Goal: Task Accomplishment & Management: Use online tool/utility

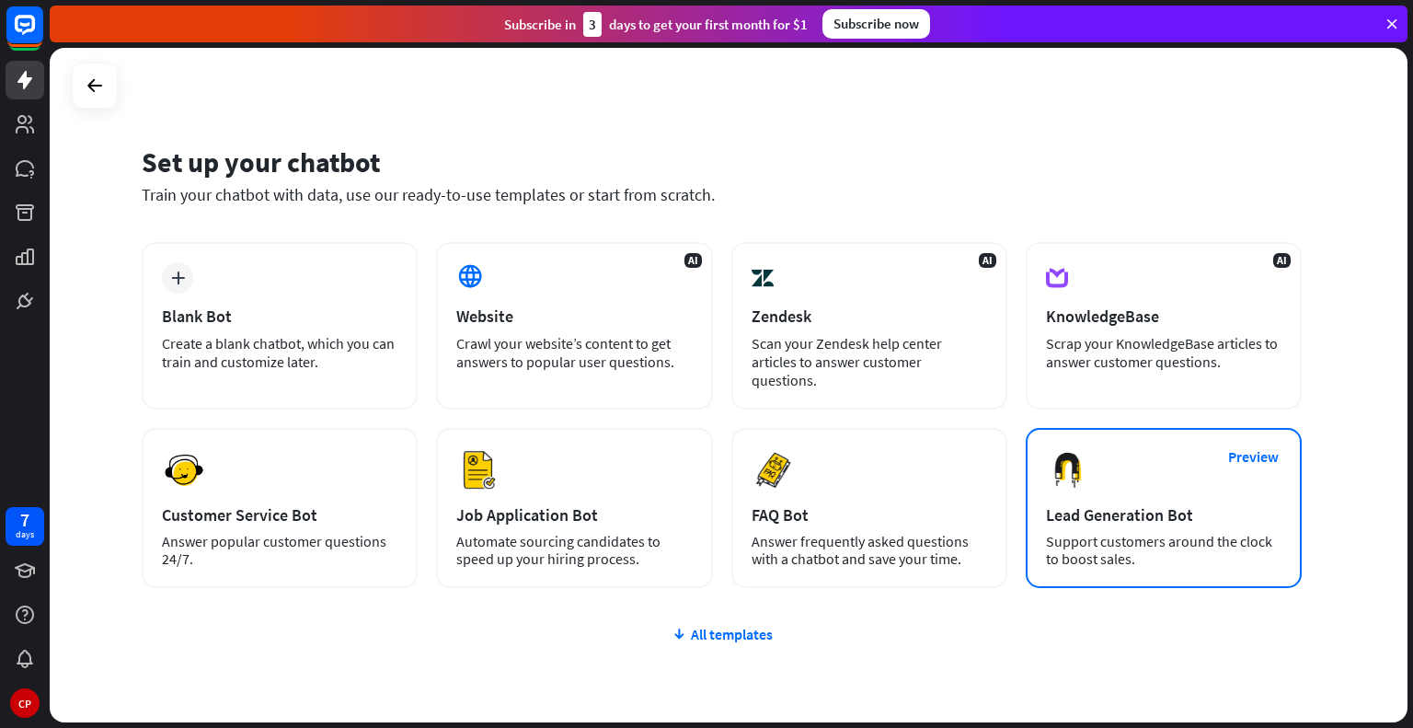
click at [1110, 551] on div "Preview Lead Generation Bot Support customers around the clock to boost sales." at bounding box center [1164, 508] width 276 height 160
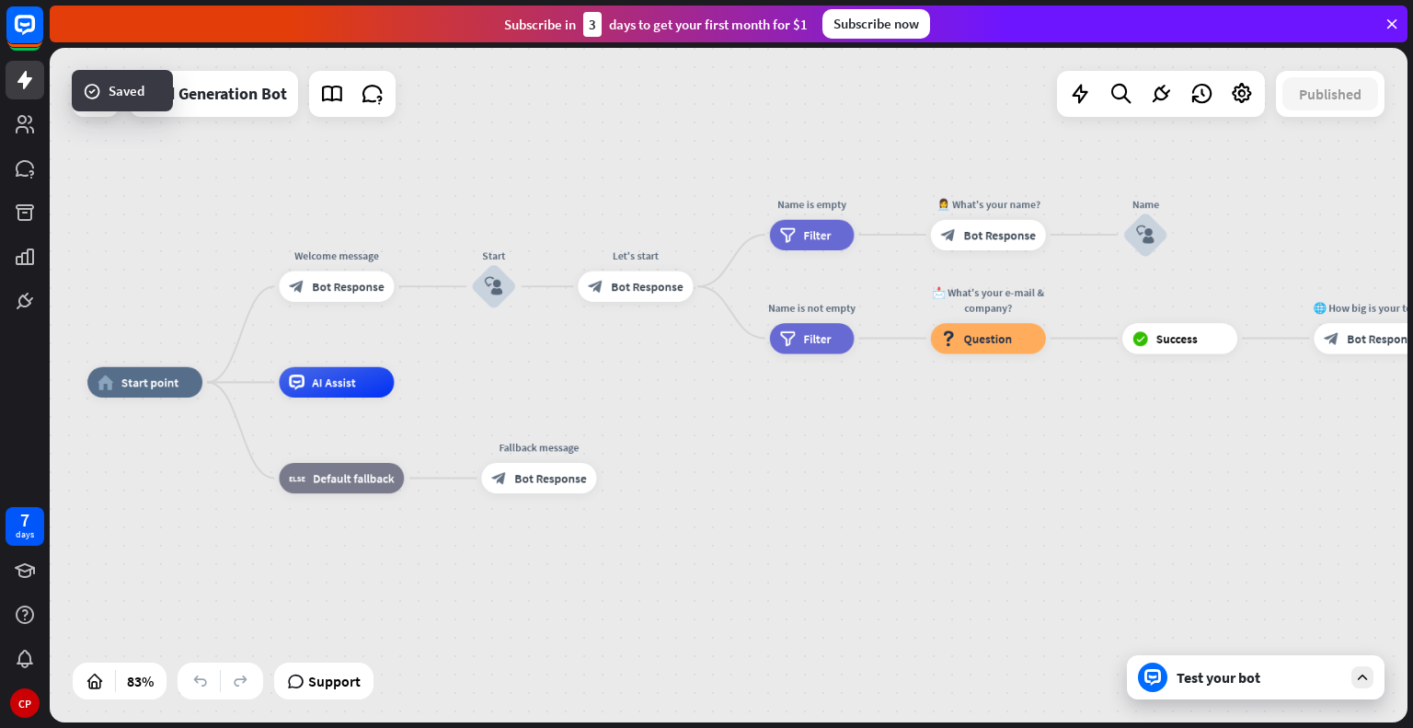
drag, startPoint x: 1136, startPoint y: 452, endPoint x: 771, endPoint y: 427, distance: 366.0
click at [771, 427] on div "home_2 Start point Welcome message block_bot_response Bot Response Start block_…" at bounding box center [652, 663] width 1131 height 562
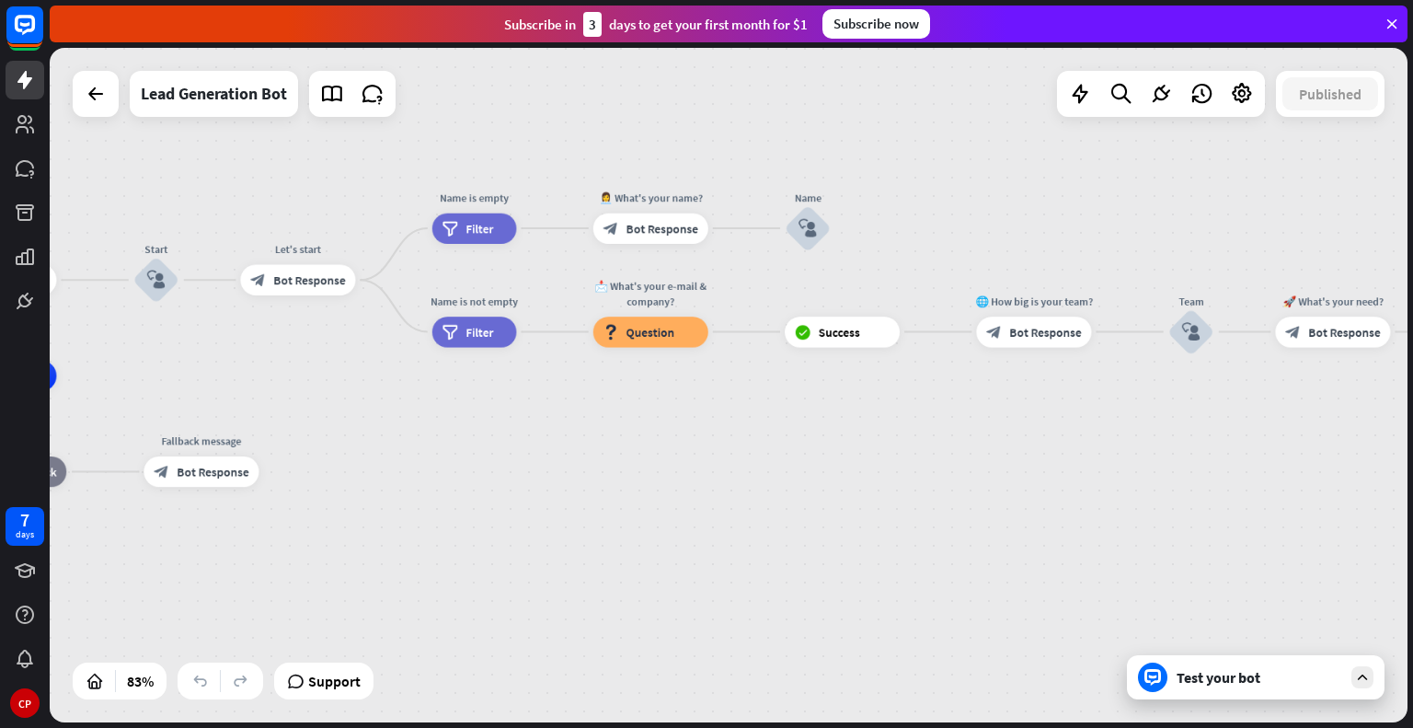
drag, startPoint x: 889, startPoint y: 474, endPoint x: 547, endPoint y: 459, distance: 342.5
click at [547, 459] on div "home_2 Start point Welcome message block_bot_response Bot Response Start block_…" at bounding box center [315, 656] width 1131 height 562
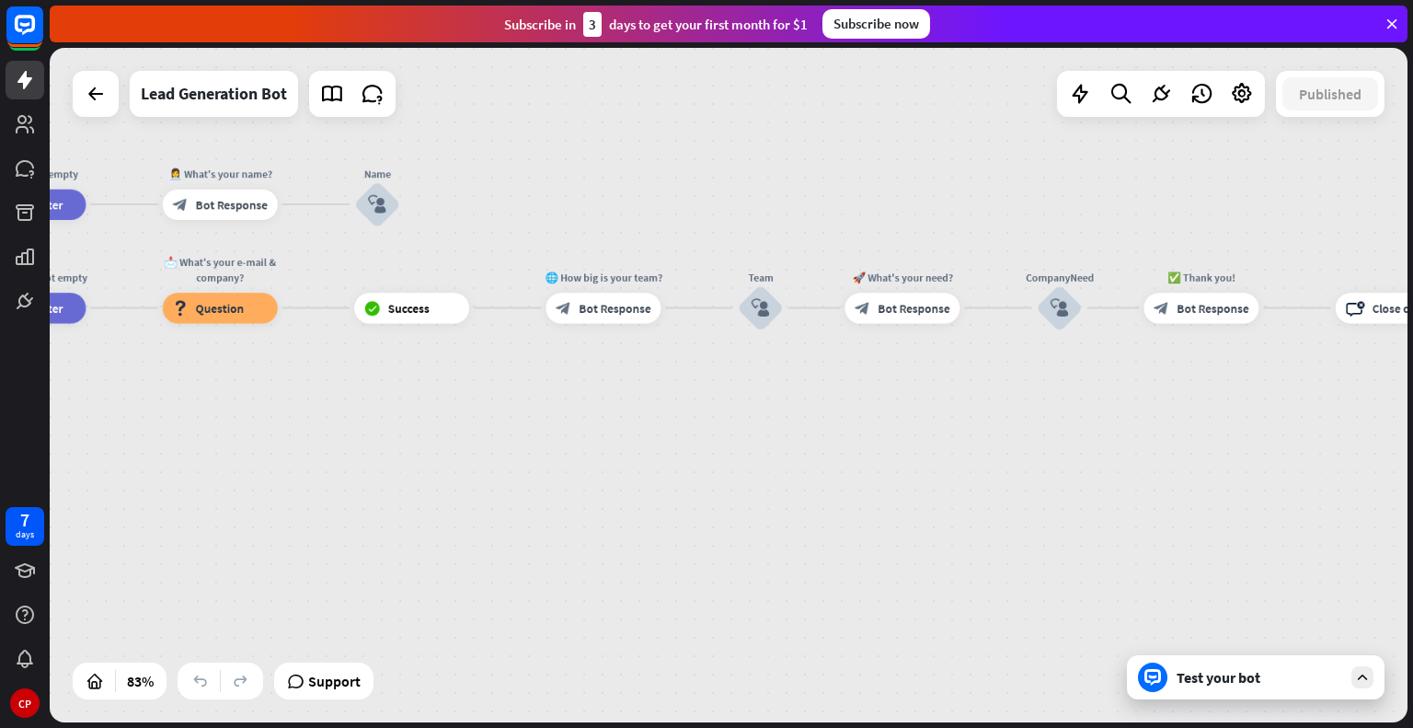
drag, startPoint x: 1310, startPoint y: 499, endPoint x: 821, endPoint y: 466, distance: 489.5
click at [823, 466] on div "home_2 Start point Welcome message block_bot_response Bot Response Start block_…" at bounding box center [729, 385] width 1358 height 674
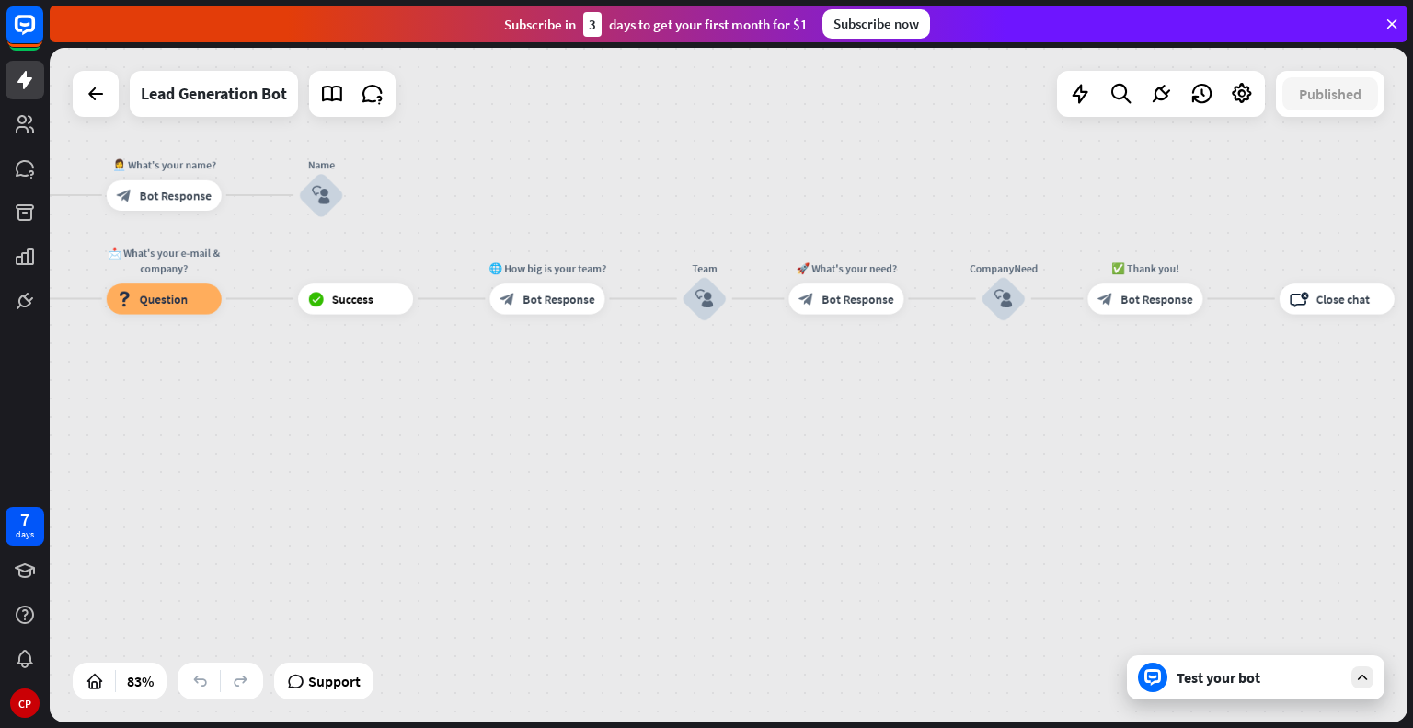
drag, startPoint x: 1412, startPoint y: 514, endPoint x: 1047, endPoint y: 497, distance: 365.6
click at [1052, 496] on div "home_2 Start point Welcome message block_bot_response Bot Response Start block_…" at bounding box center [731, 388] width 1363 height 680
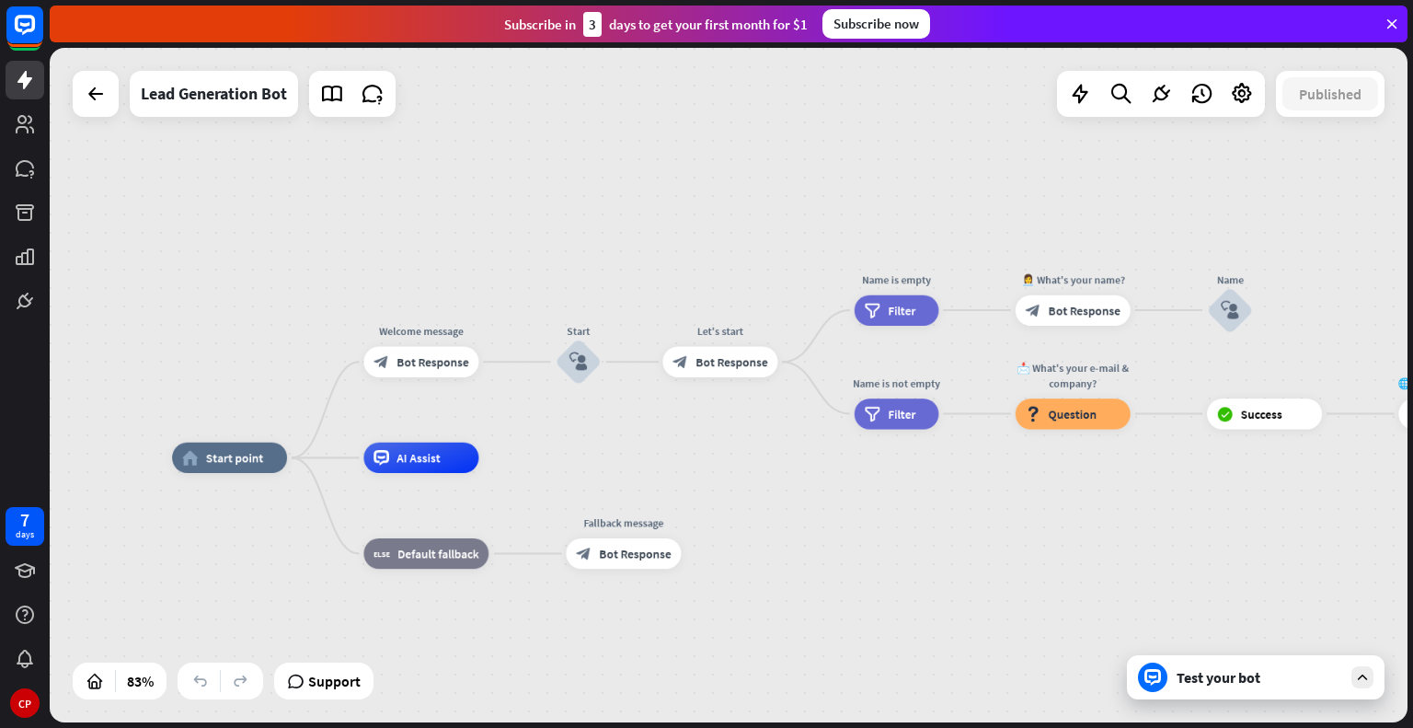
drag, startPoint x: 292, startPoint y: 441, endPoint x: 1200, endPoint y: 556, distance: 916.0
click at [1200, 556] on div "home_2 Start point Welcome message block_bot_response Bot Response Start block_…" at bounding box center [737, 738] width 1131 height 562
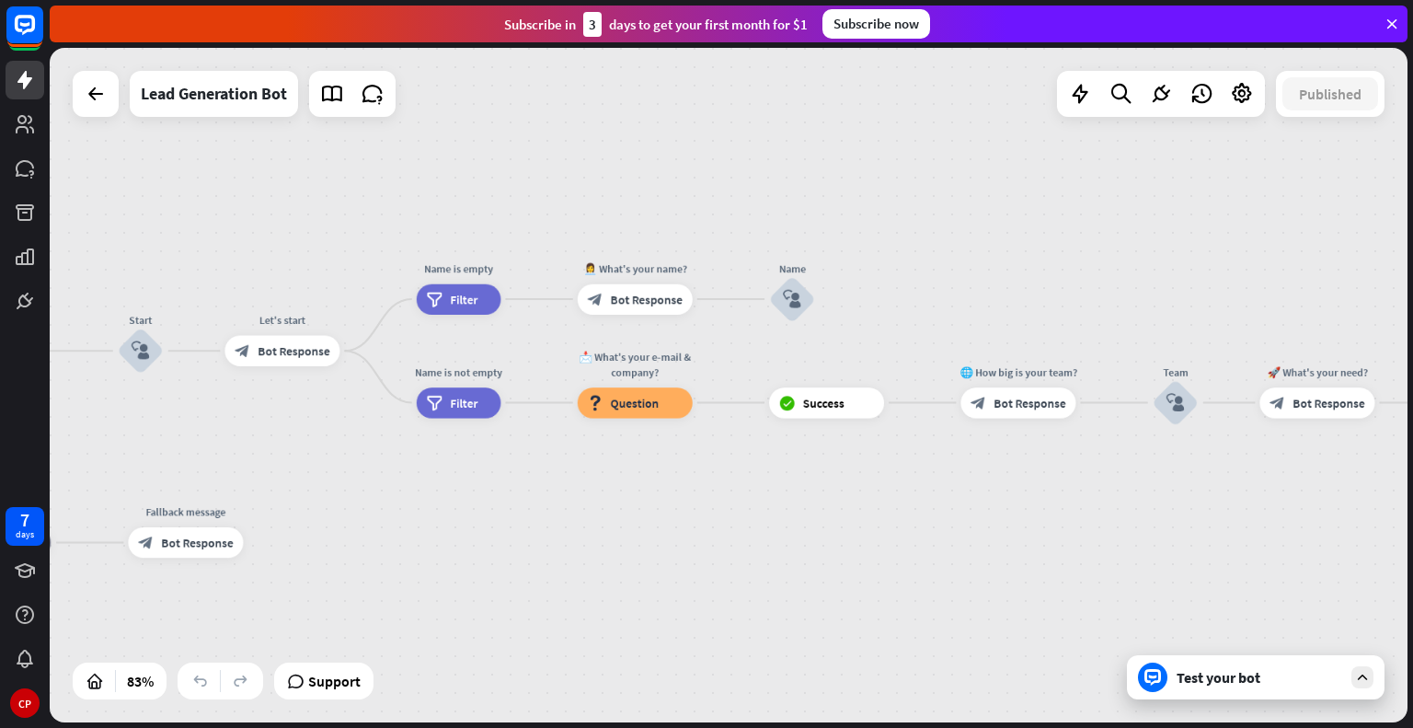
drag, startPoint x: 1199, startPoint y: 557, endPoint x: 762, endPoint y: 546, distance: 438.0
click at [762, 546] on div "home_2 Start point Welcome message block_bot_response Bot Response Start block_…" at bounding box center [299, 727] width 1131 height 562
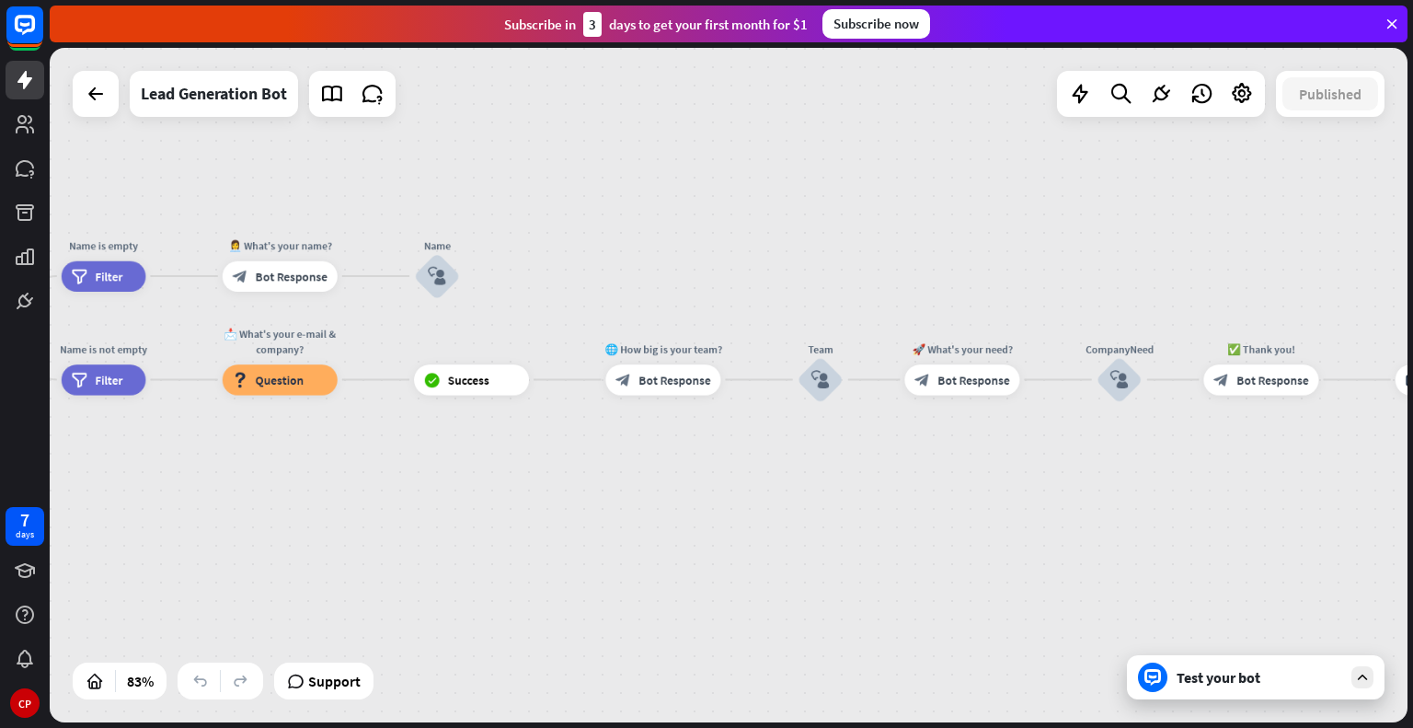
drag, startPoint x: 762, startPoint y: 546, endPoint x: 407, endPoint y: 523, distance: 355.8
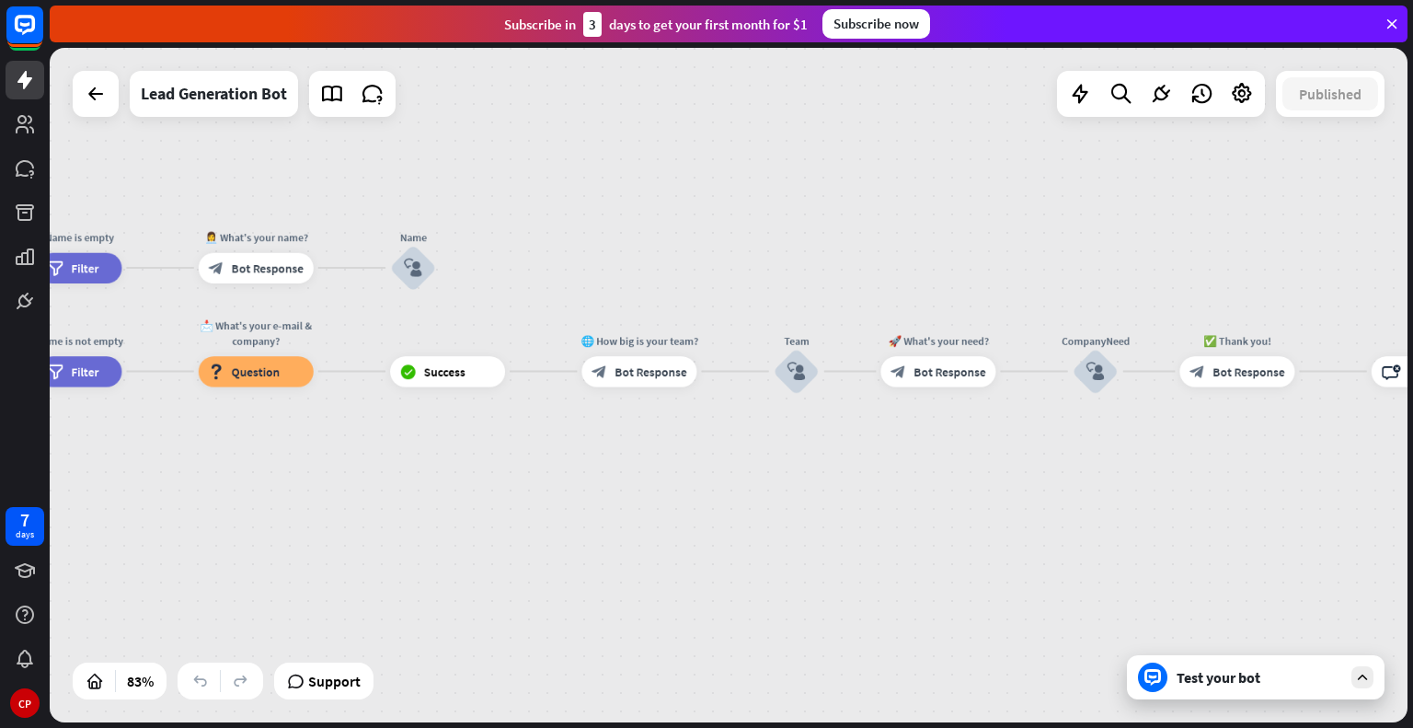
drag, startPoint x: 405, startPoint y: 523, endPoint x: 361, endPoint y: 524, distance: 44.2
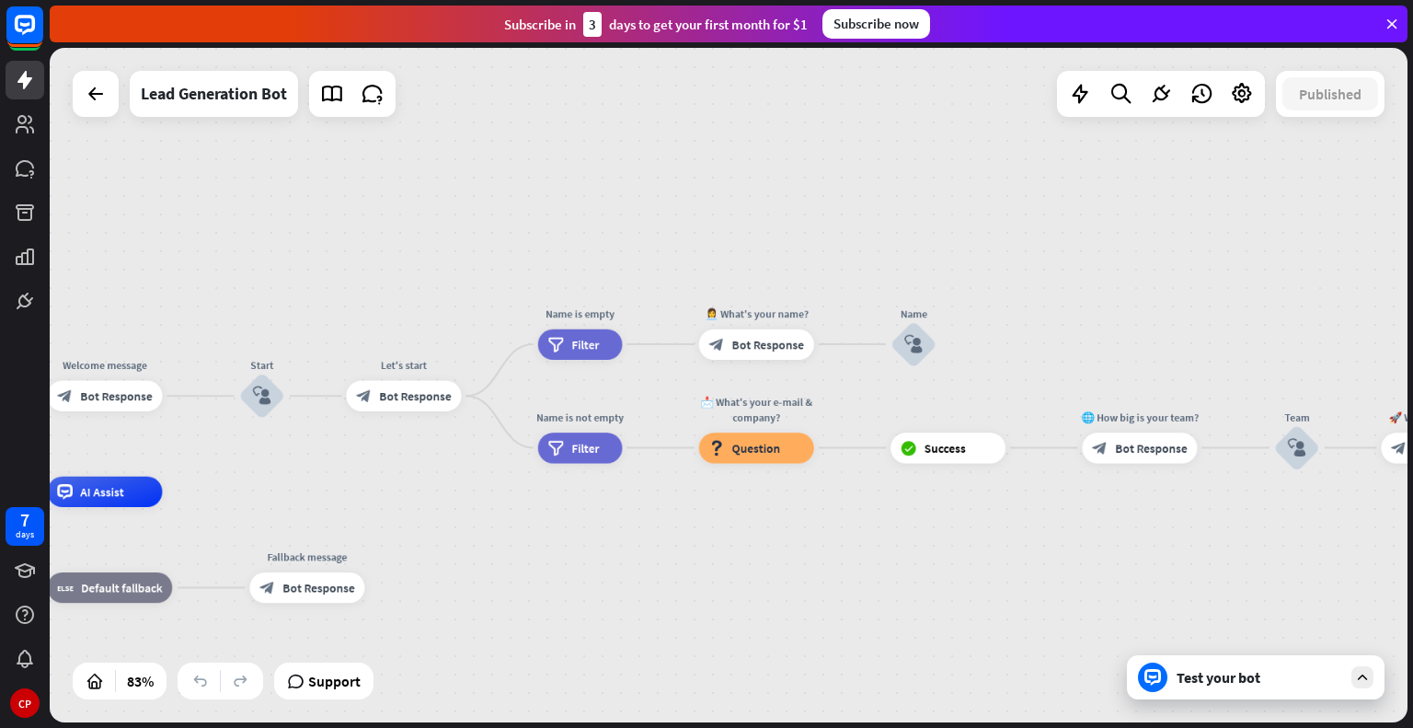
drag, startPoint x: 352, startPoint y: 497, endPoint x: 831, endPoint y: 574, distance: 484.5
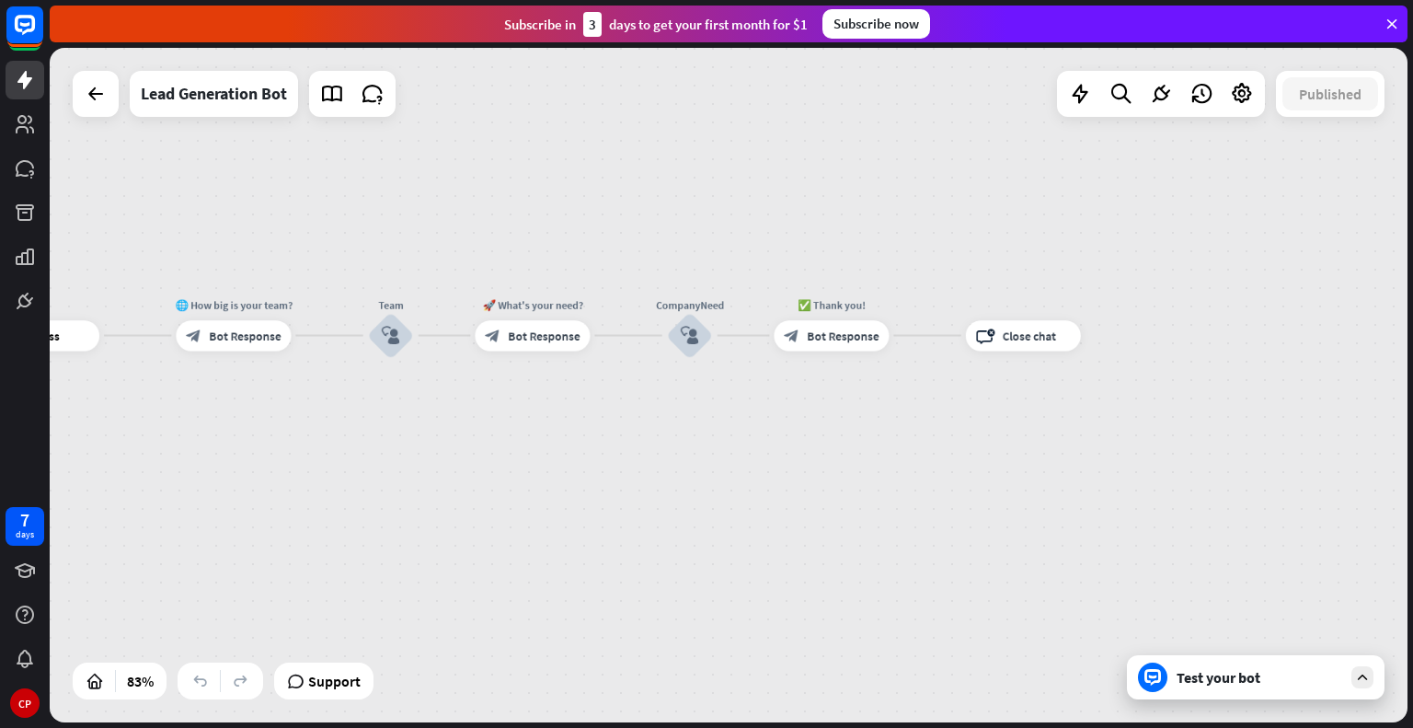
drag, startPoint x: 798, startPoint y: 600, endPoint x: -86, endPoint y: 470, distance: 893.4
click at [0, 470] on html "7 days CP close Product Help First steps Get started with ChatBot Help Center F…" at bounding box center [706, 364] width 1413 height 728
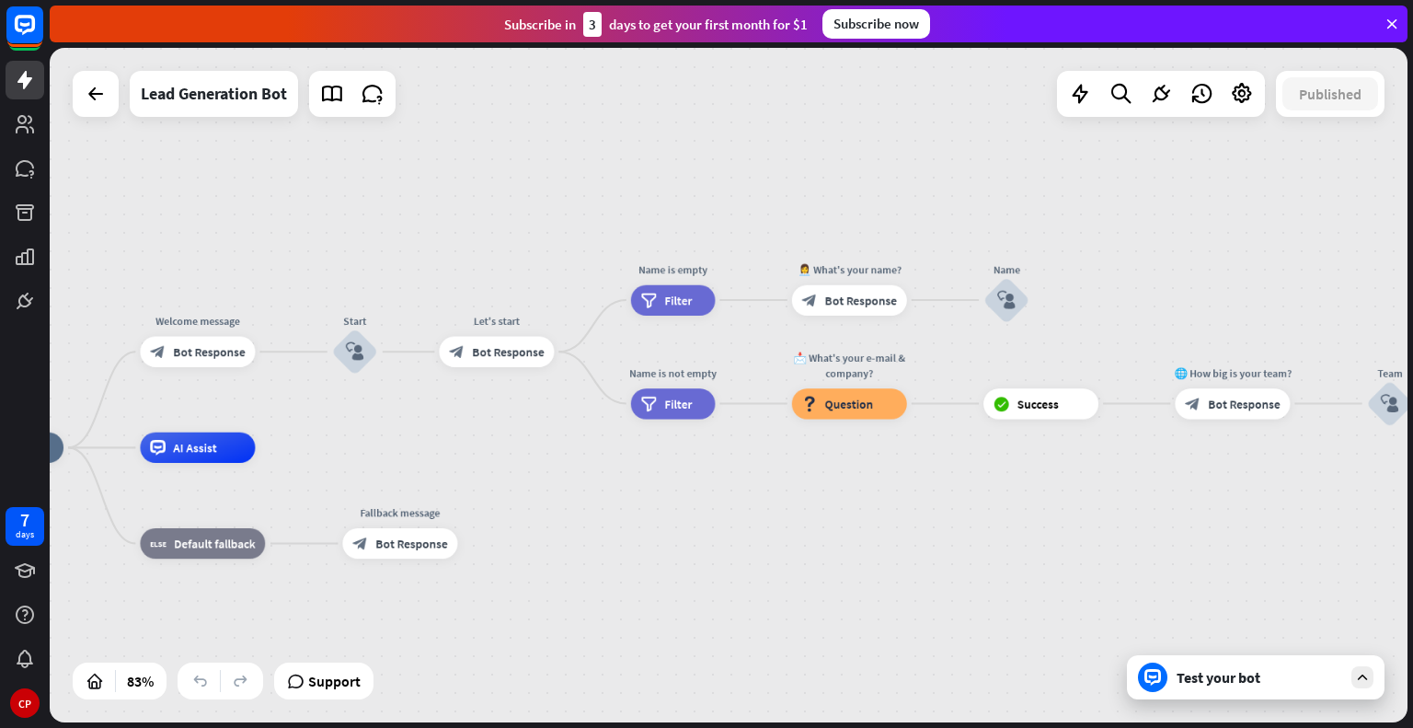
drag, startPoint x: 420, startPoint y: 546, endPoint x: 1412, endPoint y: 601, distance: 993.0
click at [1412, 601] on div "home_2 Start point Welcome message block_bot_response Bot Response Start block_…" at bounding box center [731, 388] width 1363 height 680
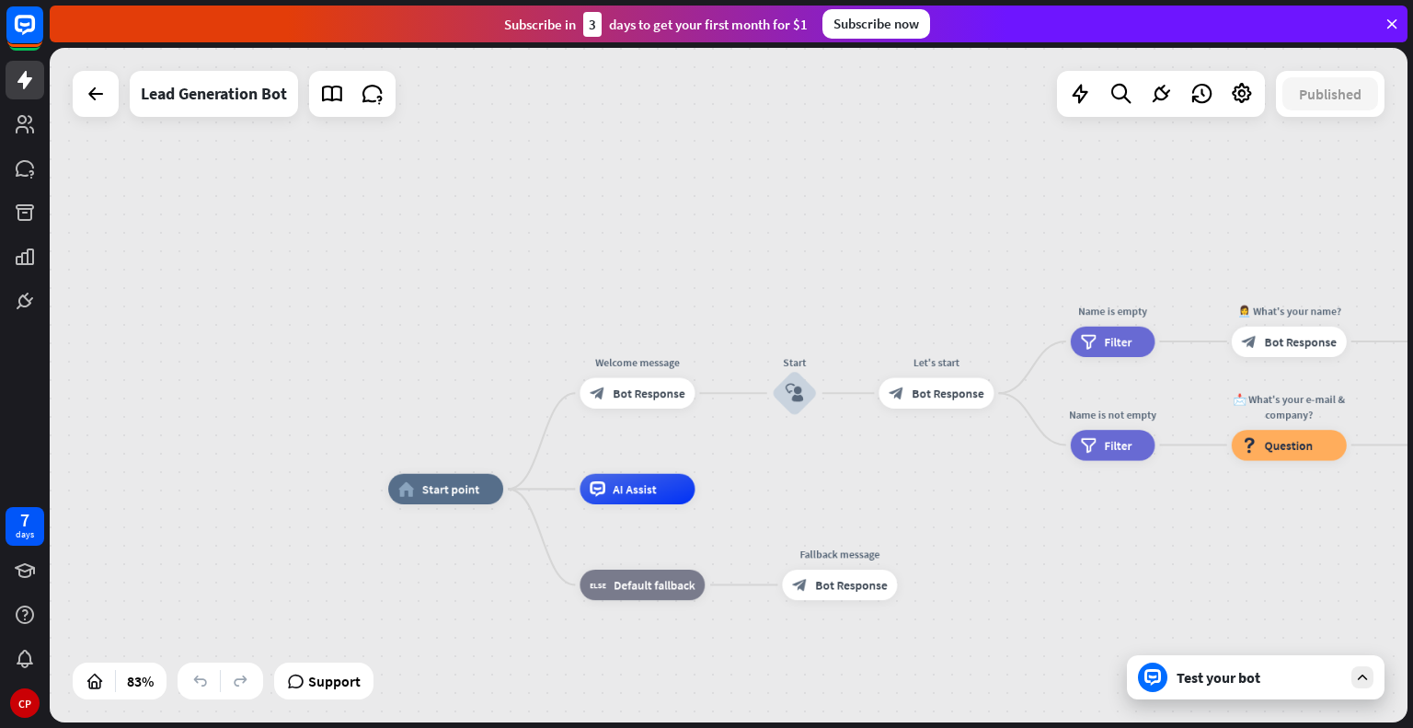
drag, startPoint x: 664, startPoint y: 506, endPoint x: 1105, endPoint y: 547, distance: 442.5
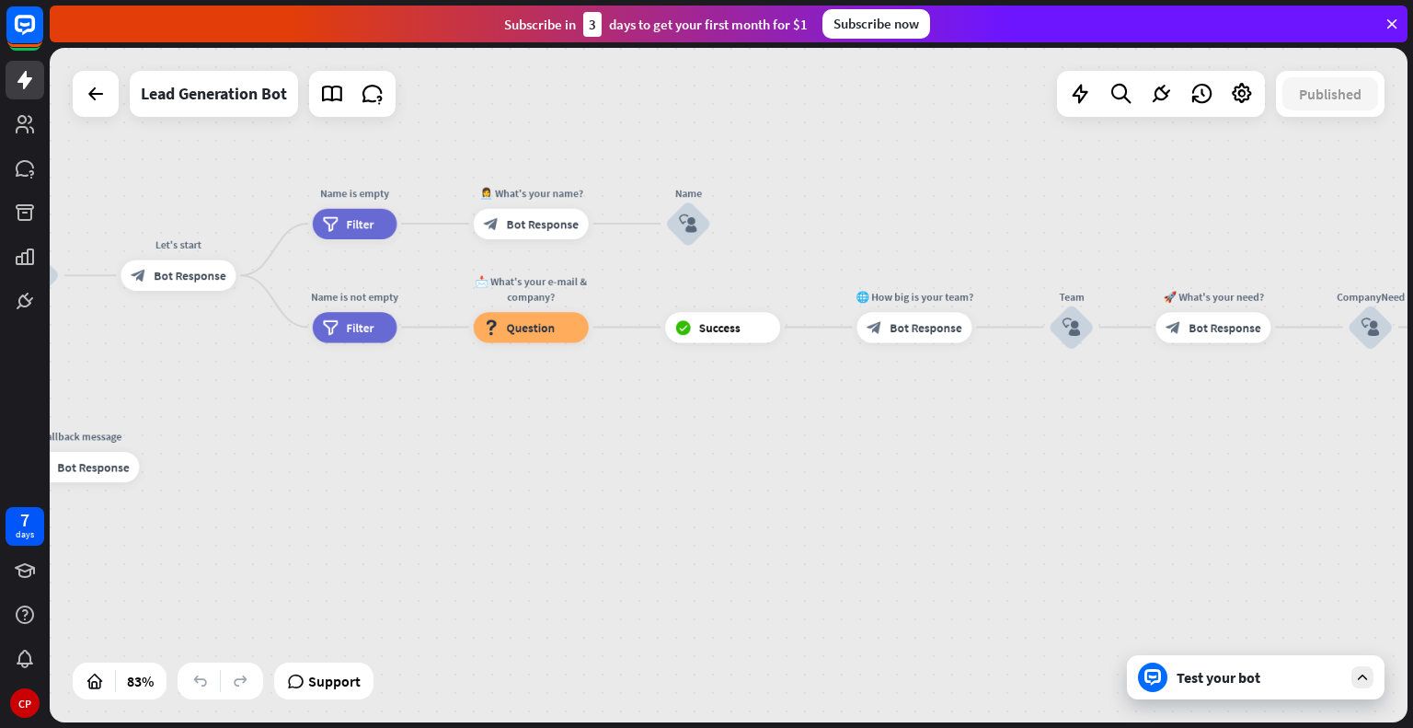
drag, startPoint x: 1074, startPoint y: 558, endPoint x: 294, endPoint y: 441, distance: 788.8
click at [301, 441] on div "home_2 Start point Welcome message block_bot_response Bot Response Start block_…" at bounding box center [195, 652] width 1131 height 562
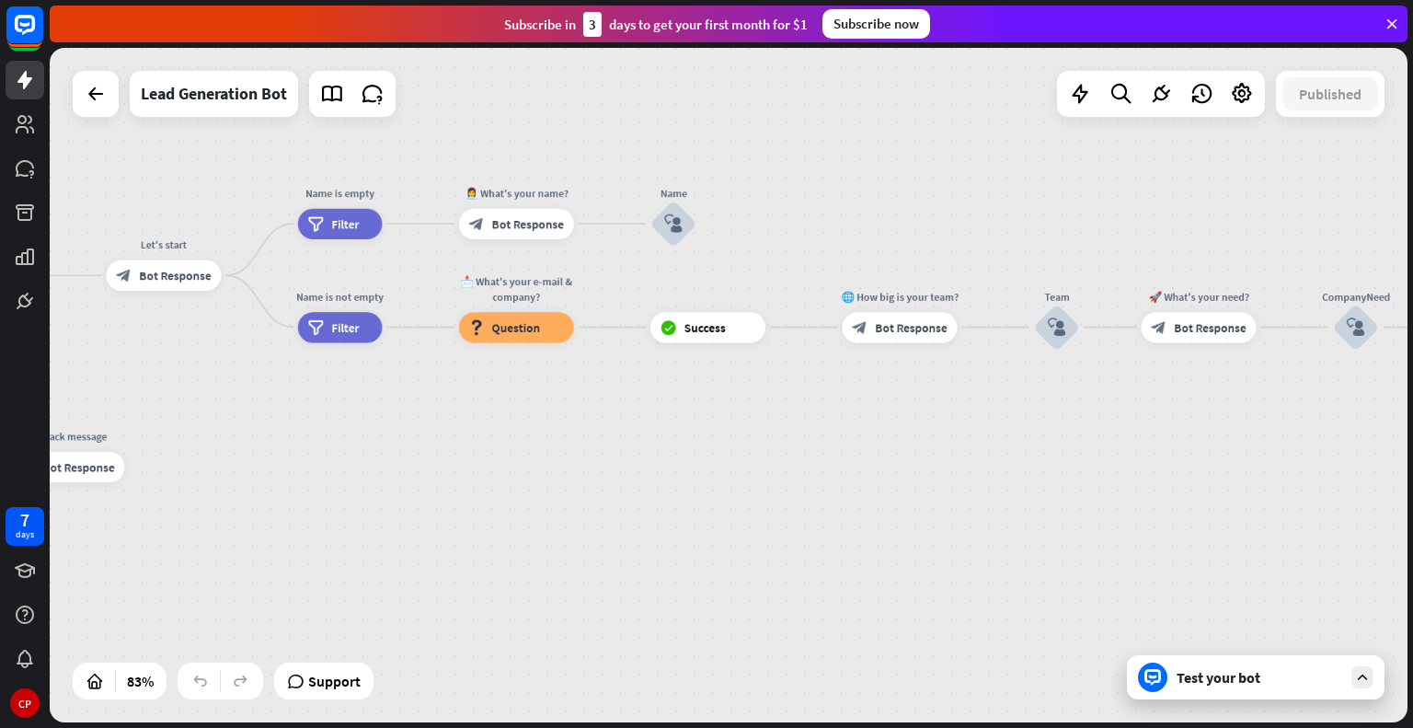
drag, startPoint x: 1412, startPoint y: 602, endPoint x: 384, endPoint y: 451, distance: 1039.5
click at [383, 452] on div "home_2 Start point Welcome message block_bot_response Bot Response Start block_…" at bounding box center [731, 388] width 1363 height 680
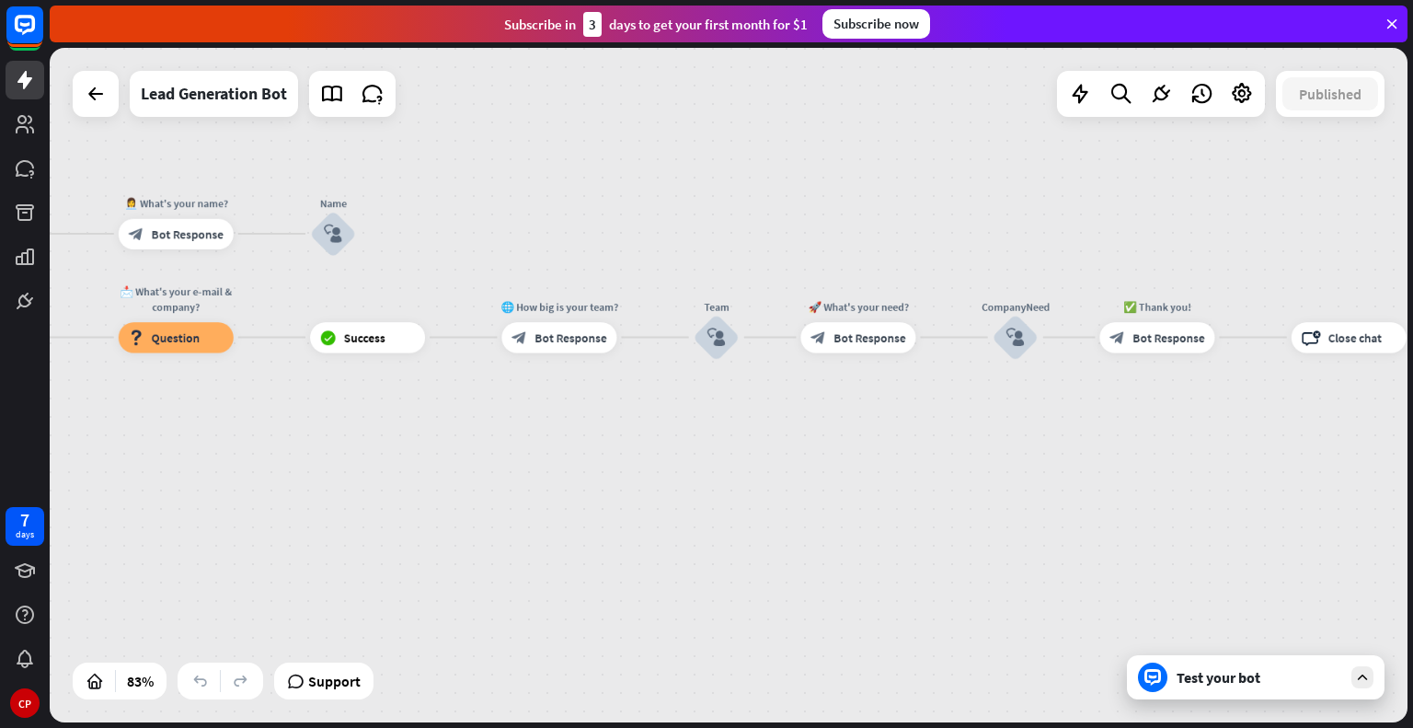
drag, startPoint x: 774, startPoint y: 458, endPoint x: 435, endPoint y: 425, distance: 340.1
click at [435, 425] on div "home_2 Start point Welcome message block_bot_response Bot Response Start block_…" at bounding box center [729, 385] width 1358 height 674
